Goal: Task Accomplishment & Management: Use online tool/utility

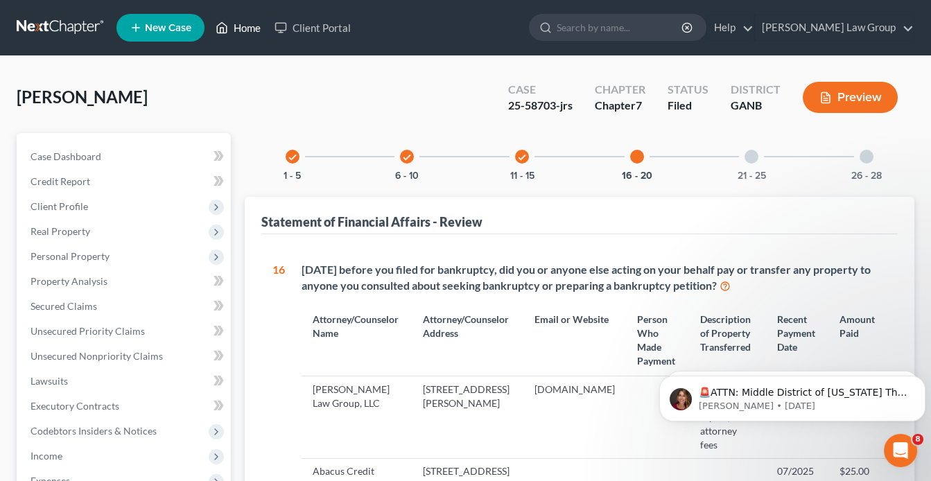
click at [257, 26] on link "Home" at bounding box center [238, 27] width 59 height 25
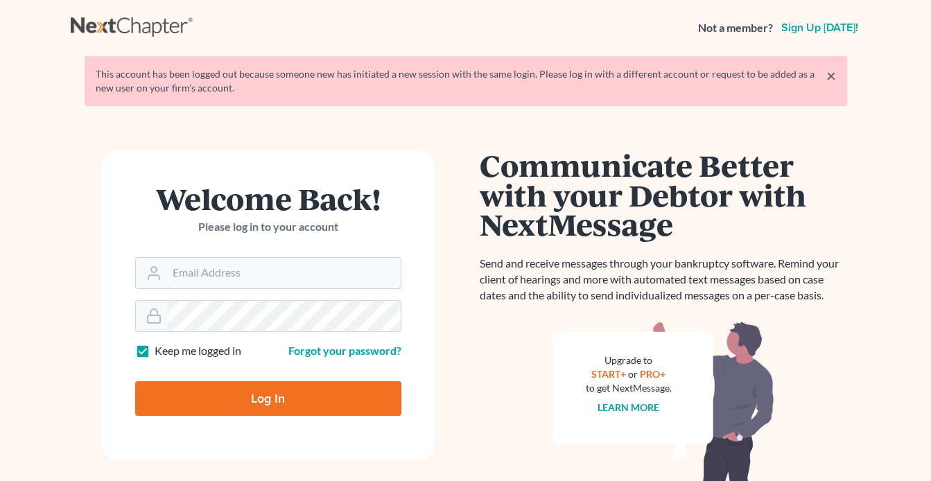
type input "[EMAIL_ADDRESS][DOMAIN_NAME]"
